Goal: Task Accomplishment & Management: Use online tool/utility

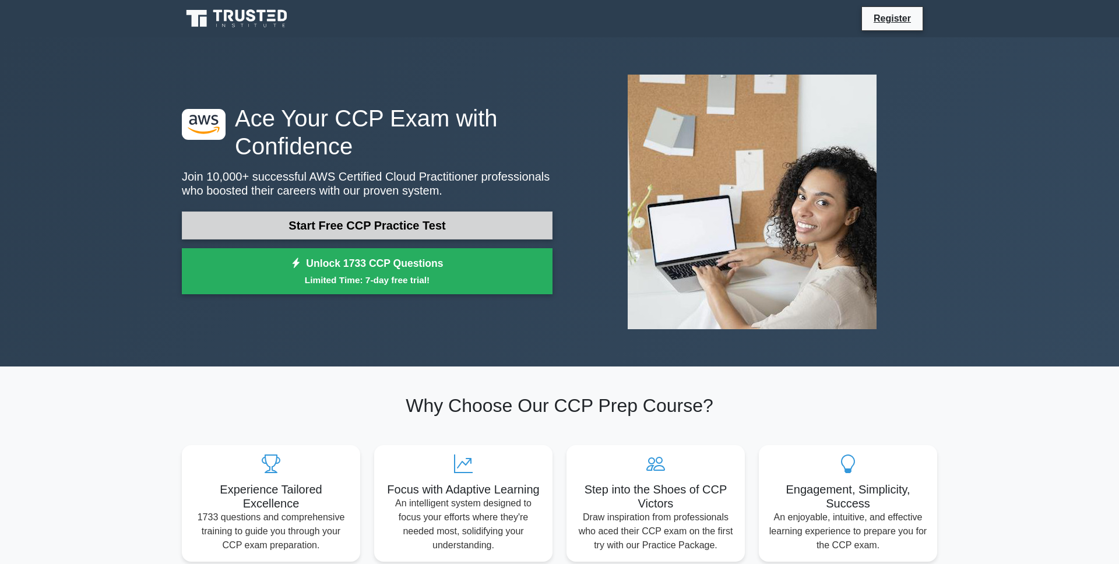
click at [424, 233] on link "Start Free CCP Practice Test" at bounding box center [367, 225] width 371 height 28
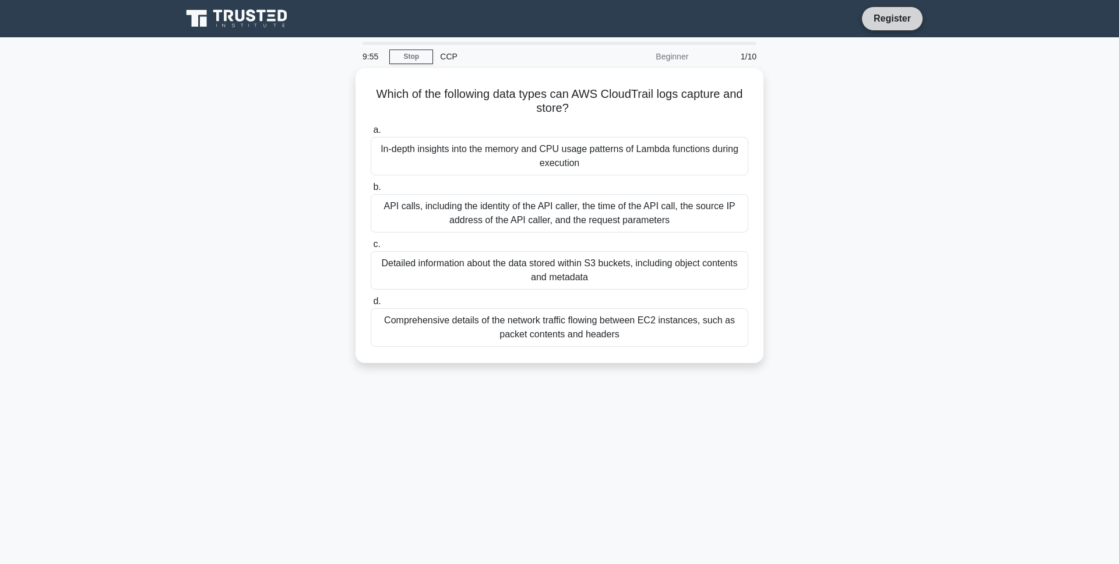
click at [887, 19] on link "Register" at bounding box center [891, 18] width 51 height 15
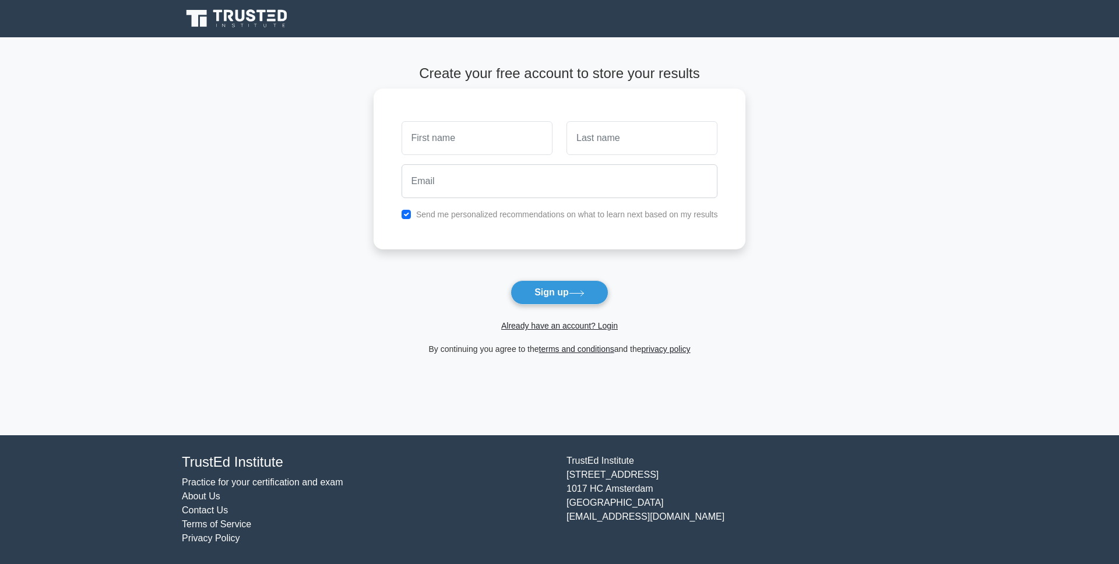
click at [489, 152] on input "text" at bounding box center [476, 138] width 151 height 34
type input "Tran Diep"
click at [628, 129] on input "text" at bounding box center [641, 138] width 151 height 34
type input "Vy"
click at [596, 181] on input "email" at bounding box center [559, 181] width 316 height 34
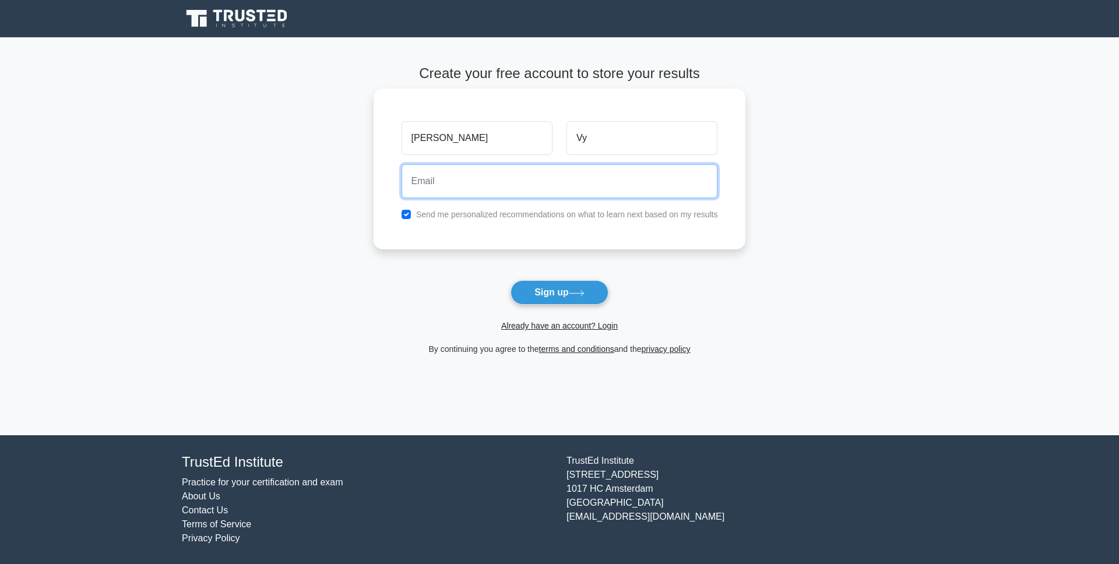
type input "vytdp2002@gmail.com"
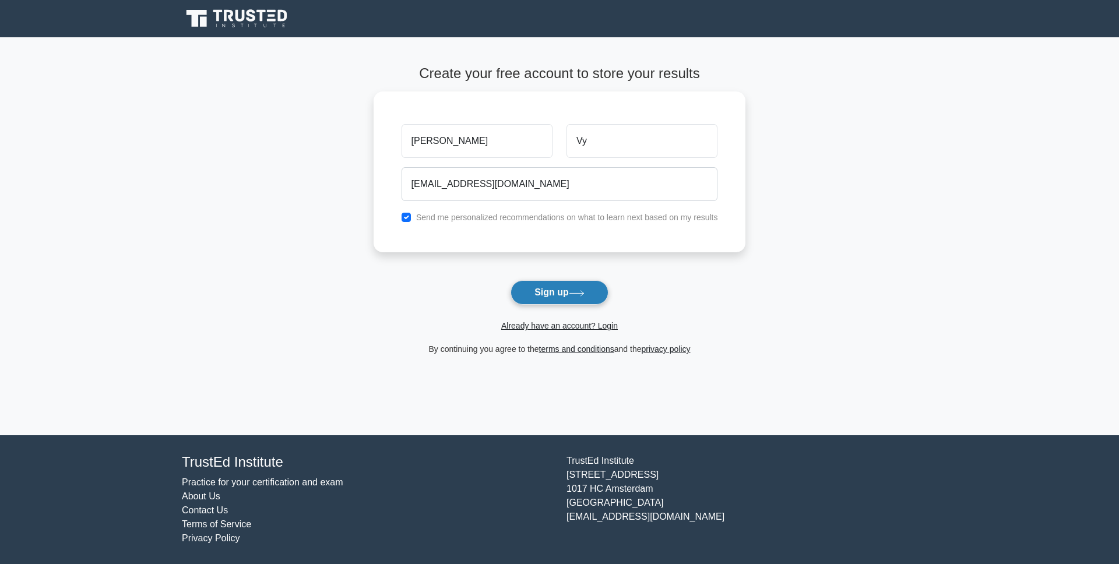
click at [578, 302] on button "Sign up" at bounding box center [559, 292] width 98 height 24
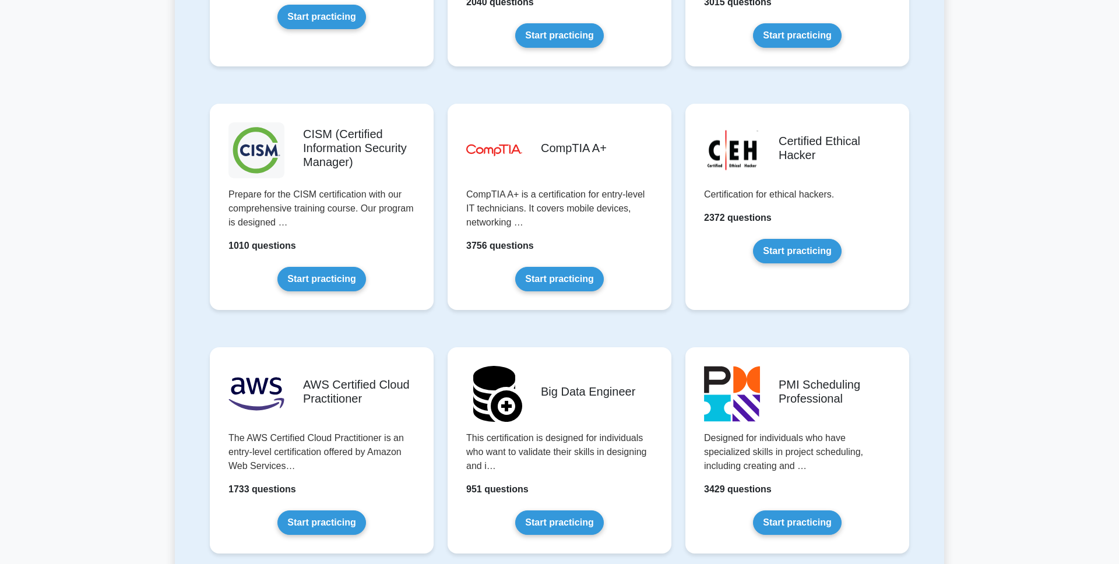
scroll to position [1627, 0]
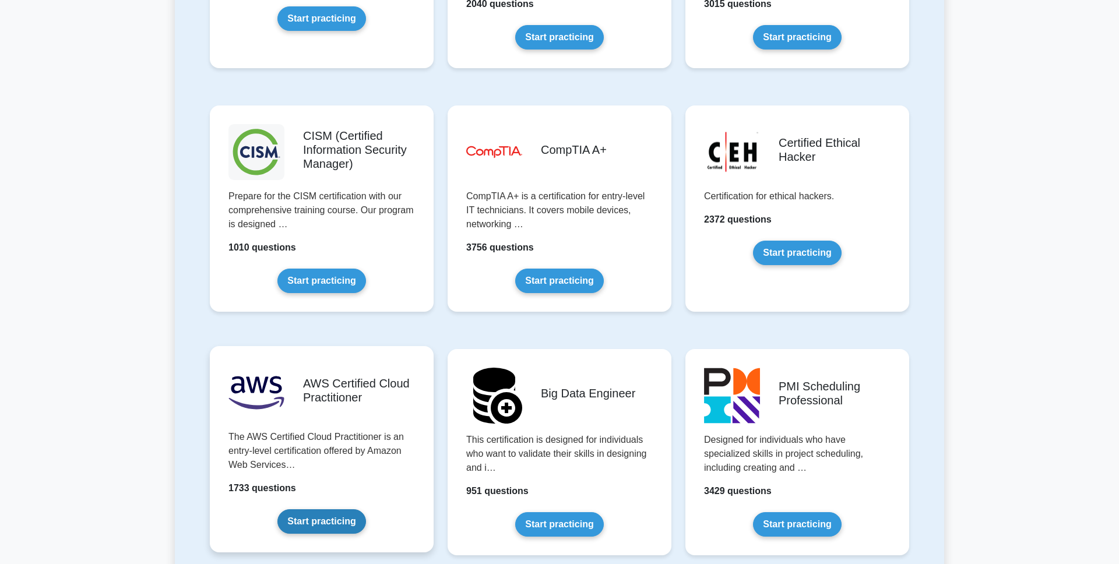
click at [328, 519] on link "Start practicing" at bounding box center [321, 521] width 88 height 24
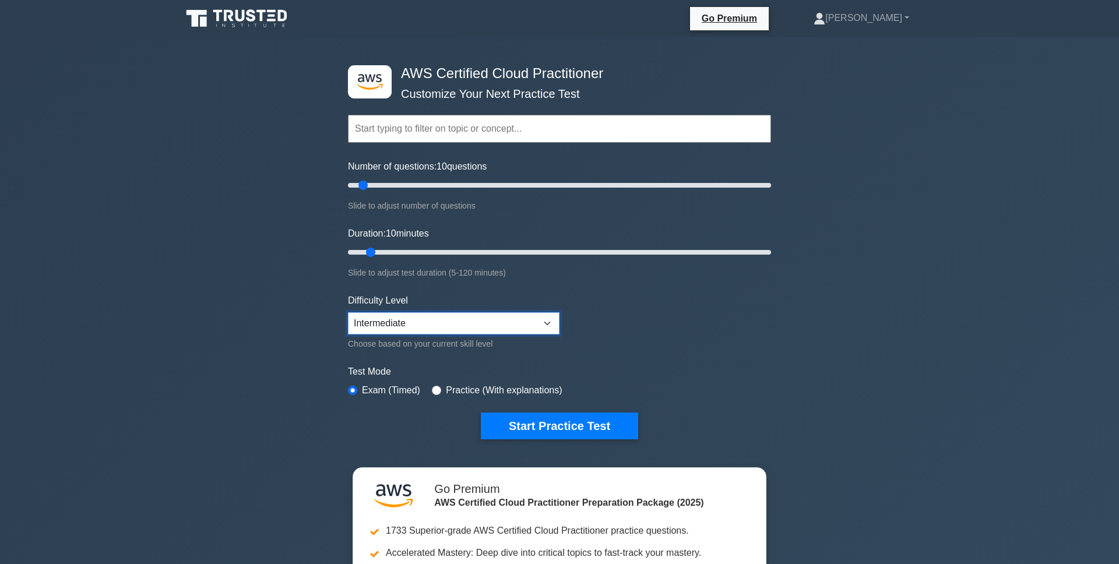
click at [423, 316] on select "Beginner Intermediate Expert" at bounding box center [453, 323] width 211 height 22
click at [392, 191] on input "Number of questions: 10 questions" at bounding box center [559, 185] width 423 height 14
drag, startPoint x: 396, startPoint y: 191, endPoint x: 385, endPoint y: 195, distance: 12.5
type input "20"
click at [385, 192] on input "Number of questions: 20 questions" at bounding box center [559, 185] width 423 height 14
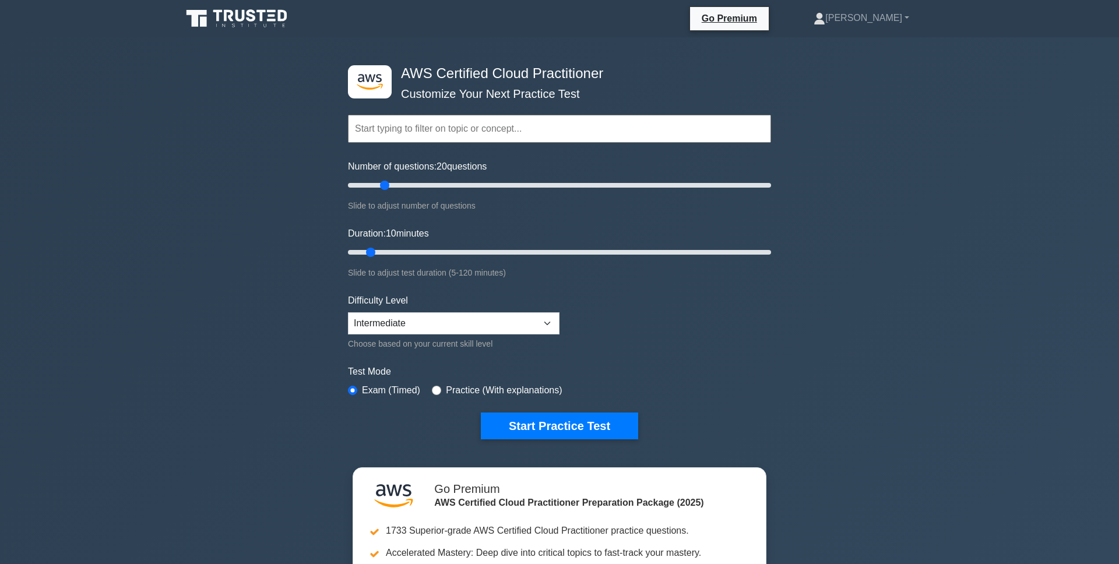
click at [397, 134] on input "text" at bounding box center [559, 129] width 423 height 28
click at [395, 132] on input "text" at bounding box center [559, 129] width 423 height 28
click at [320, 187] on div ".st0{fill:#252F3E;} .st1{fill-rule:evenodd;clip-rule:evenodd;fill:#FF9900;} AWS…" at bounding box center [559, 373] width 1119 height 673
